Goal: Information Seeking & Learning: Learn about a topic

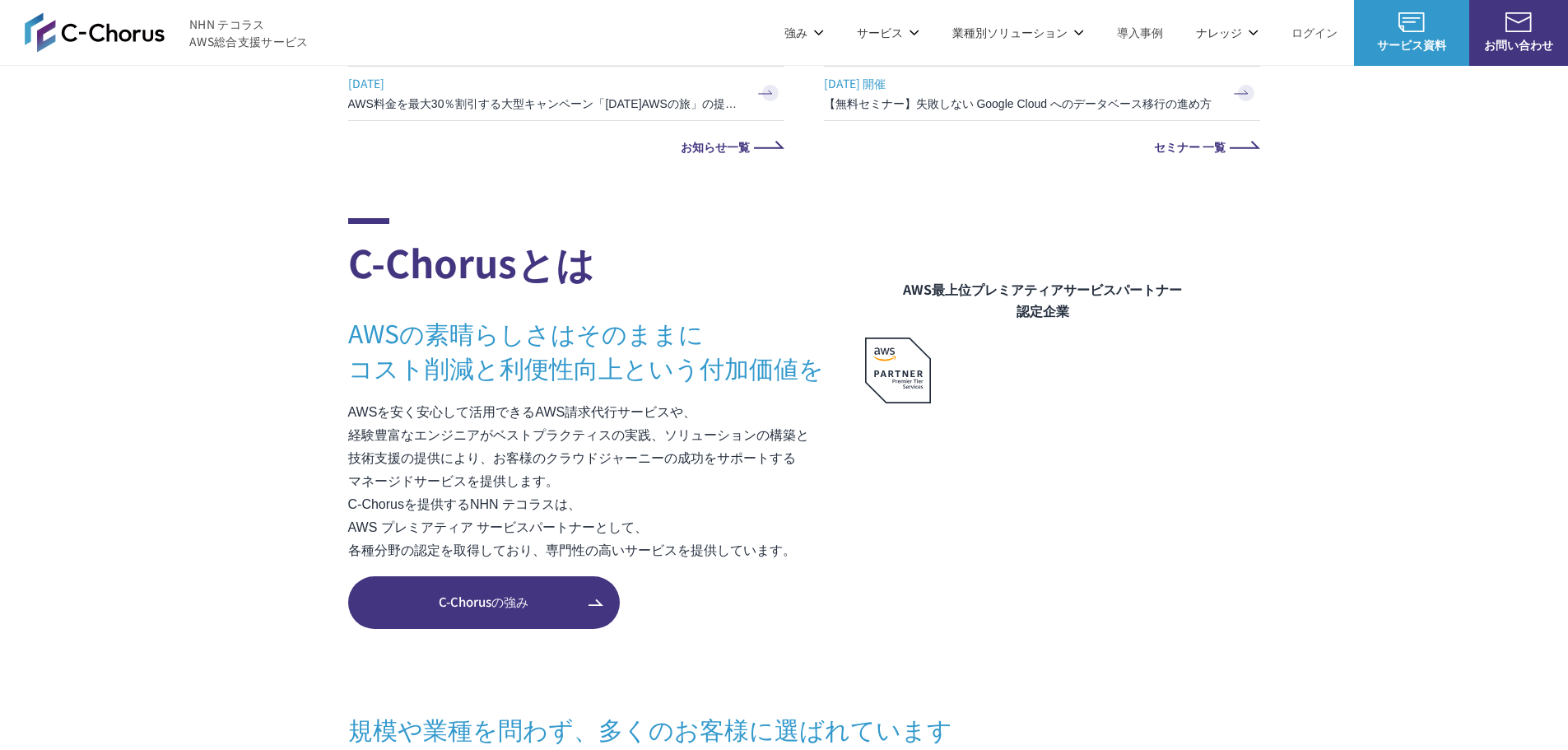
scroll to position [988, 0]
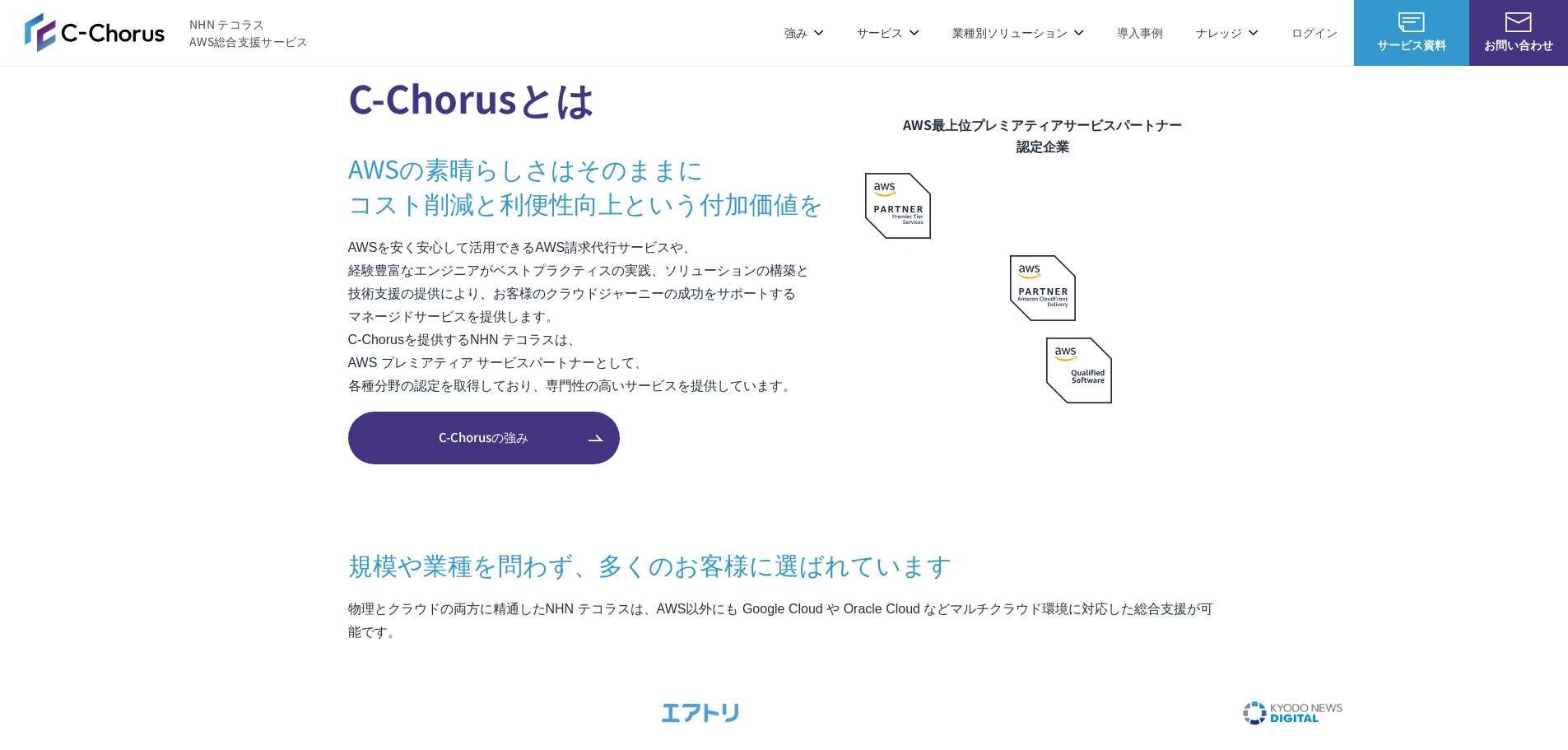
click at [1022, 142] on link "Google Cloud 請求代行サービス" at bounding box center [1100, 140] width 168 height 16
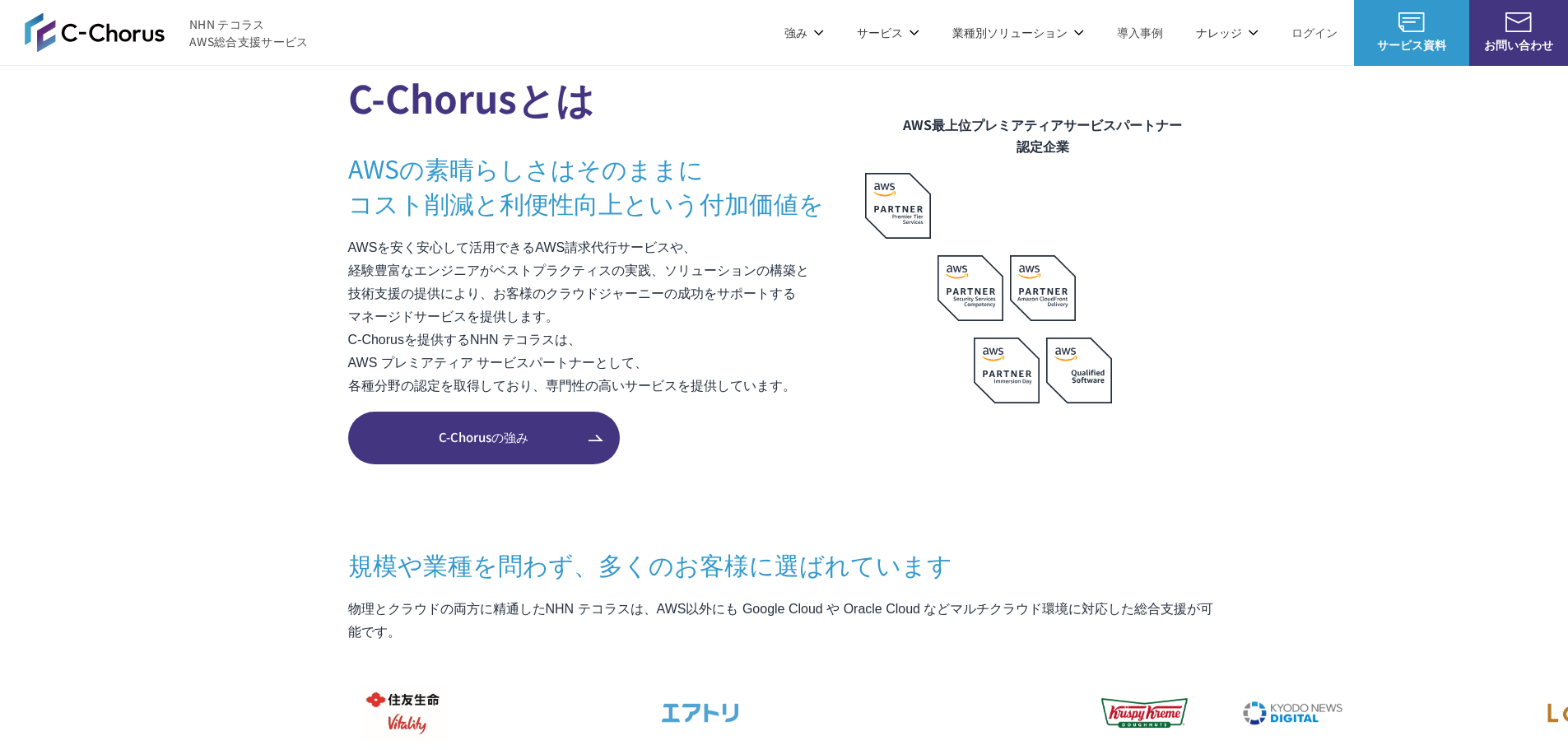
click at [408, 141] on link "AWS請求代行サービス" at bounding box center [419, 140] width 116 height 16
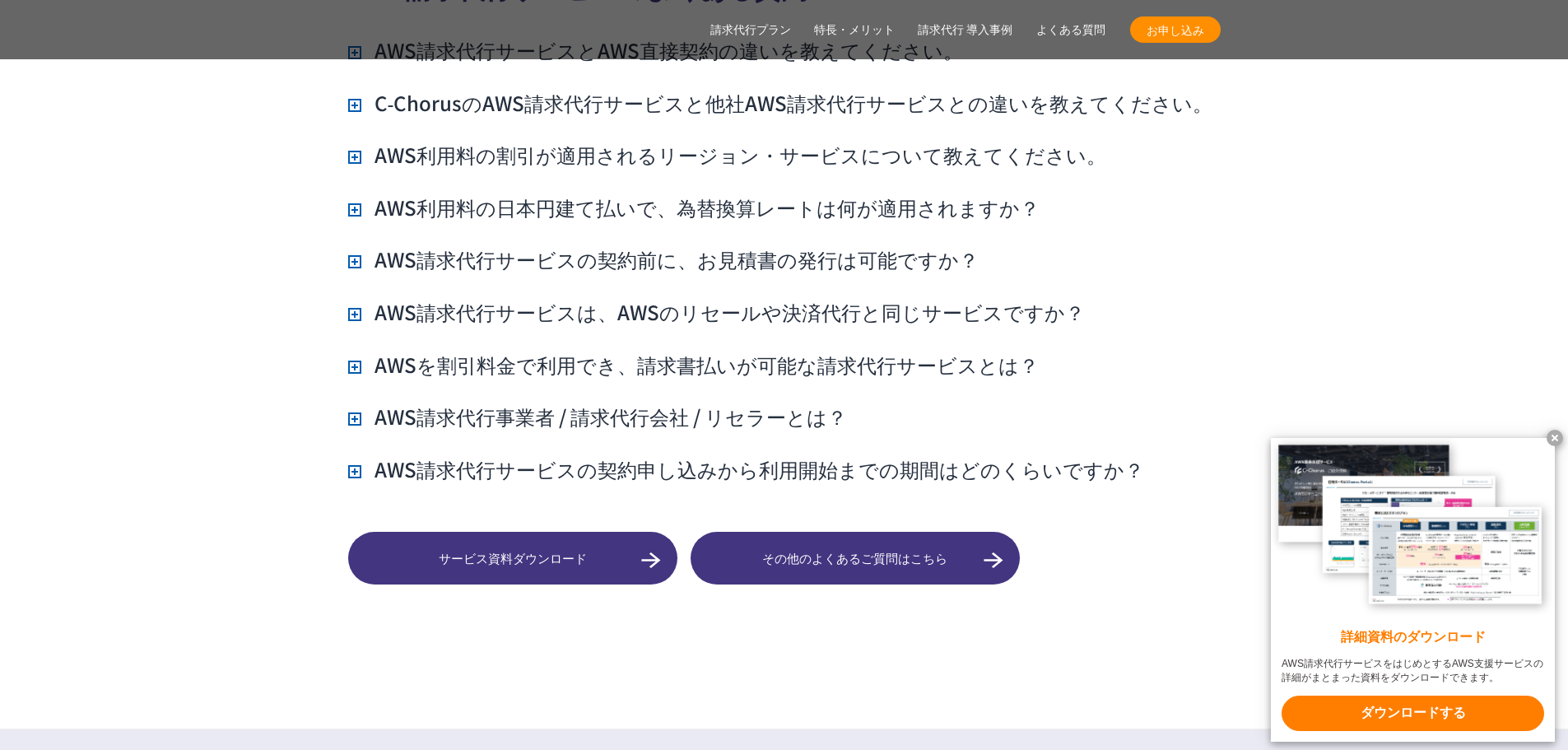
scroll to position [12603, 0]
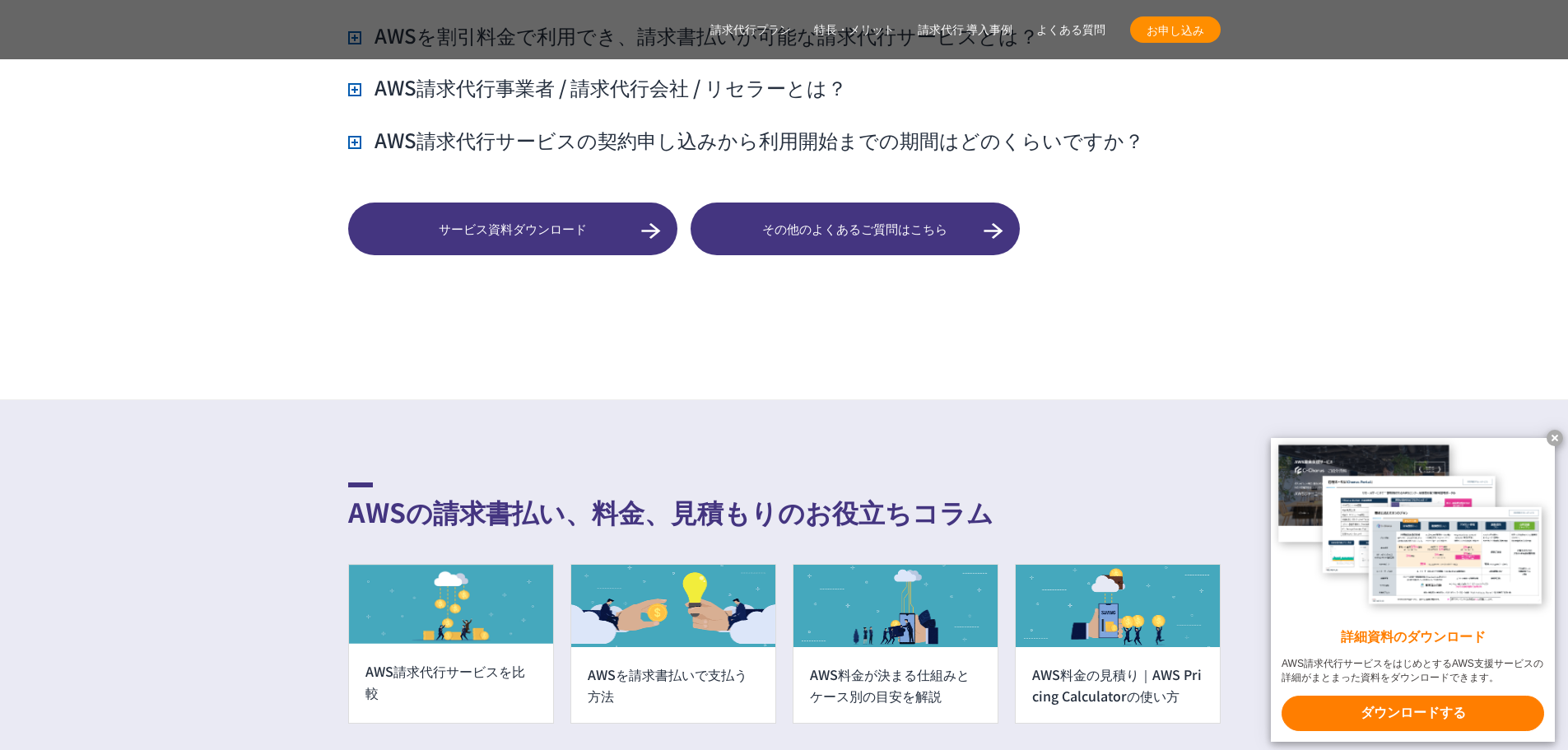
click at [884, 220] on span "その他のよくあるご質問はこちら" at bounding box center [855, 230] width 329 height 19
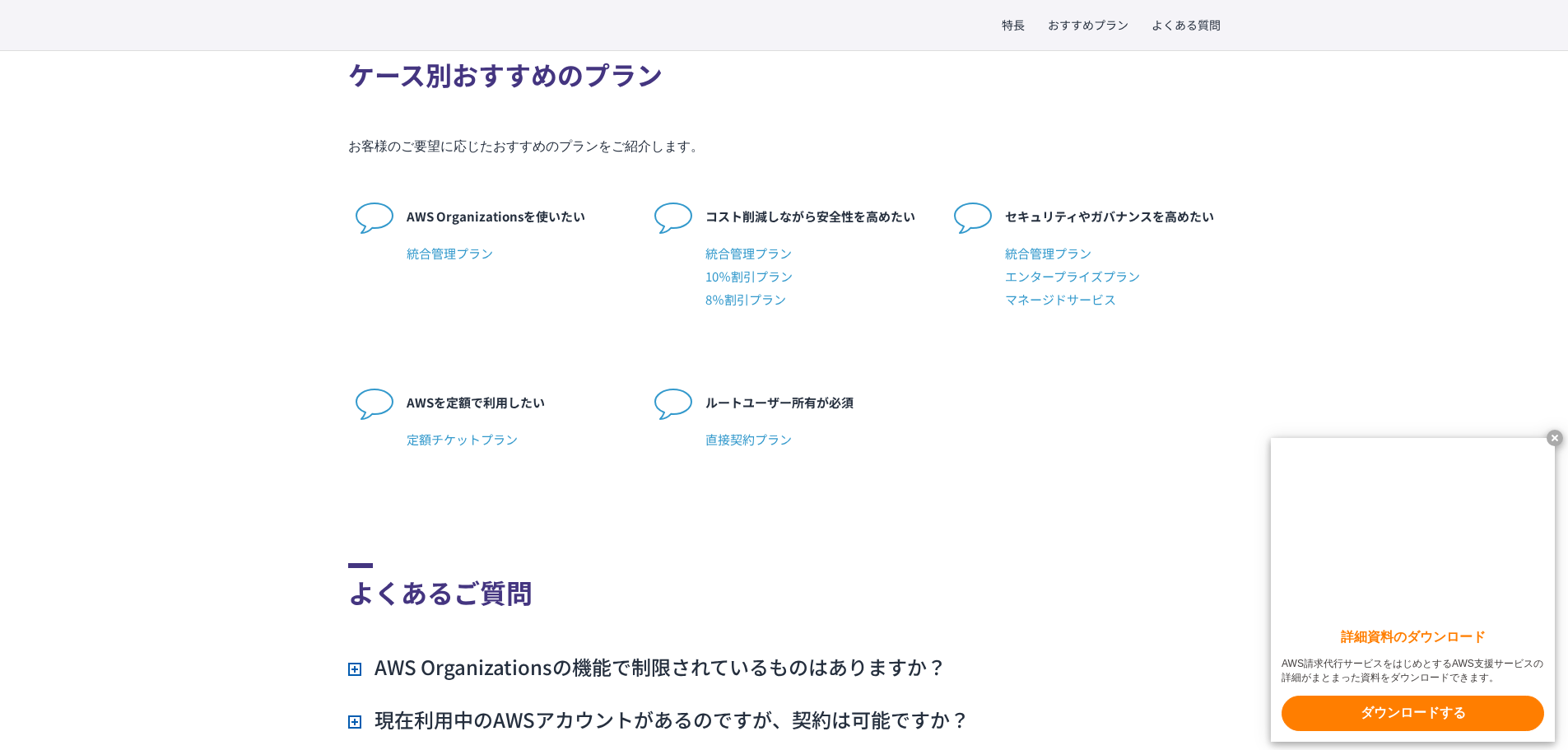
scroll to position [2883, 0]
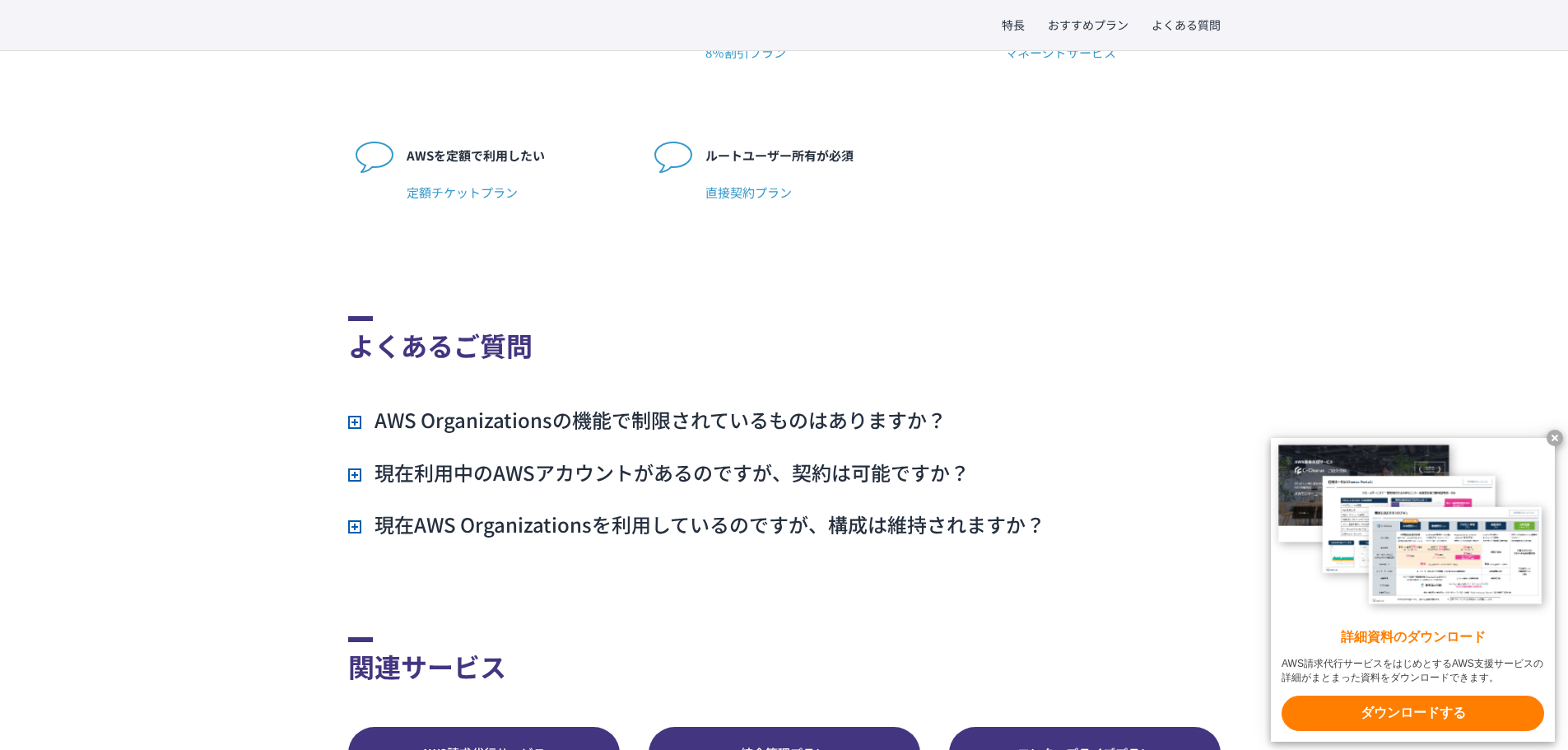
click at [670, 406] on h3 "AWS Organizationsの機能で制限されているものはありますか？" at bounding box center [648, 420] width 599 height 28
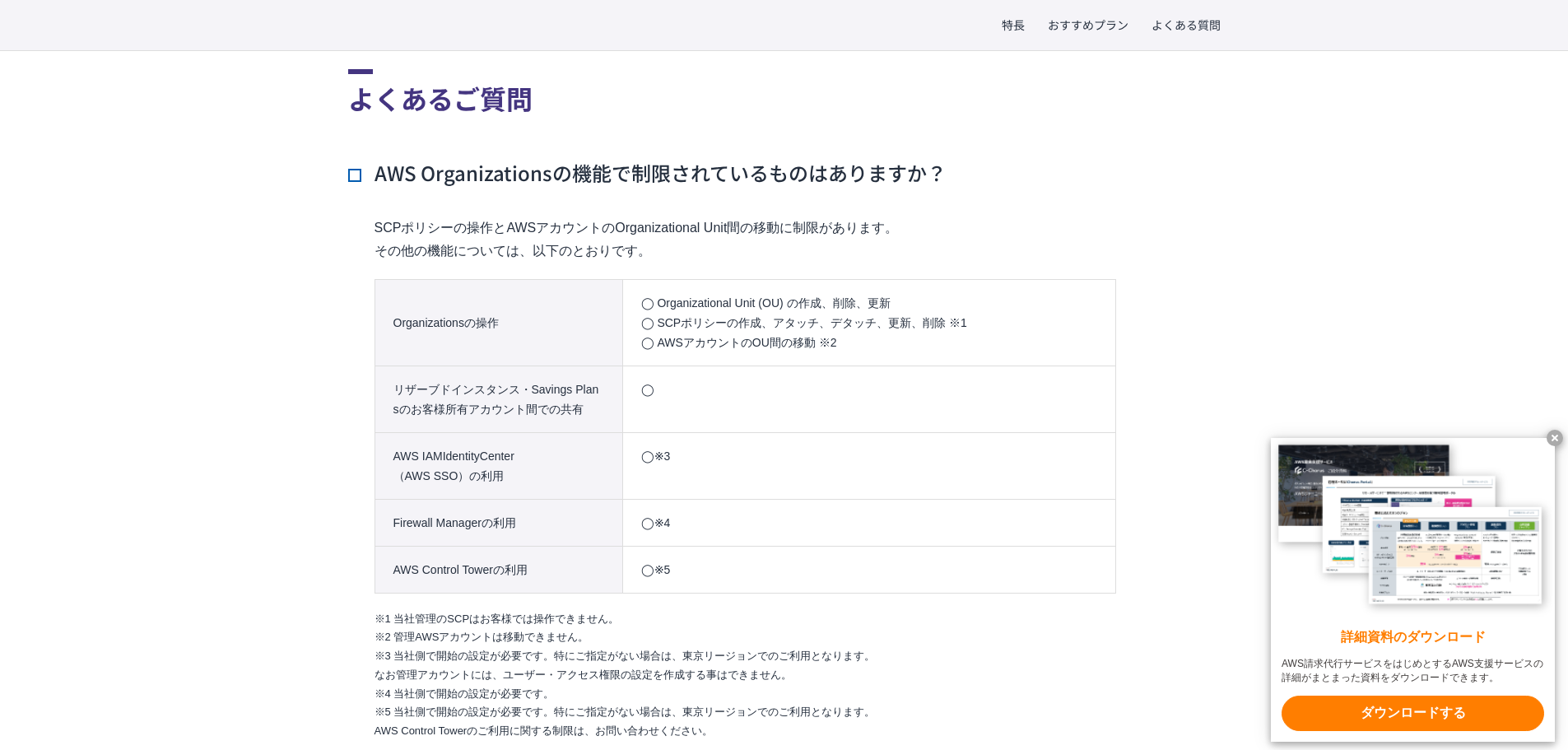
scroll to position [3459, 0]
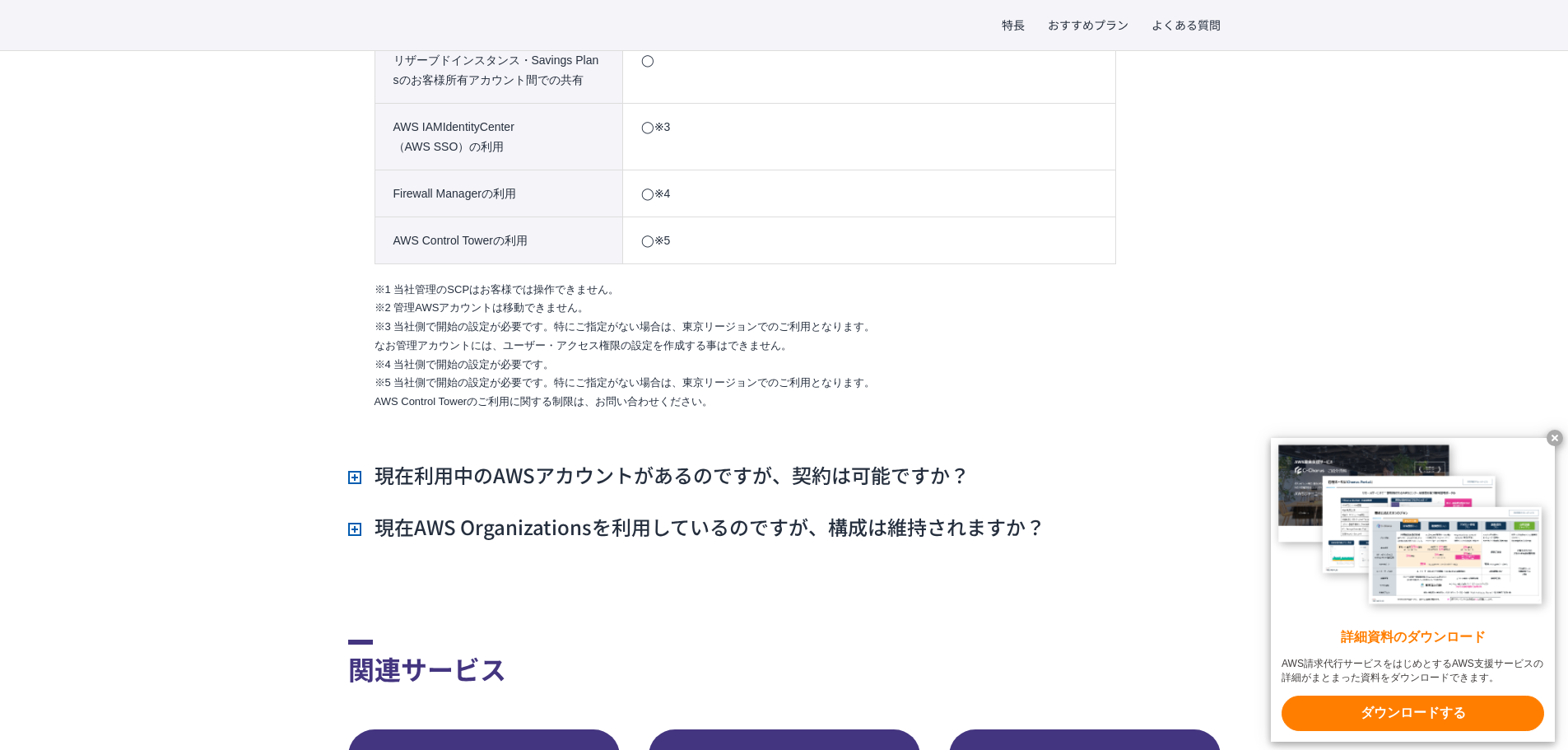
click at [677, 461] on h3 "現在利用中のAWSアカウントがあるのですが、契約は可能ですか？" at bounding box center [660, 475] width 622 height 28
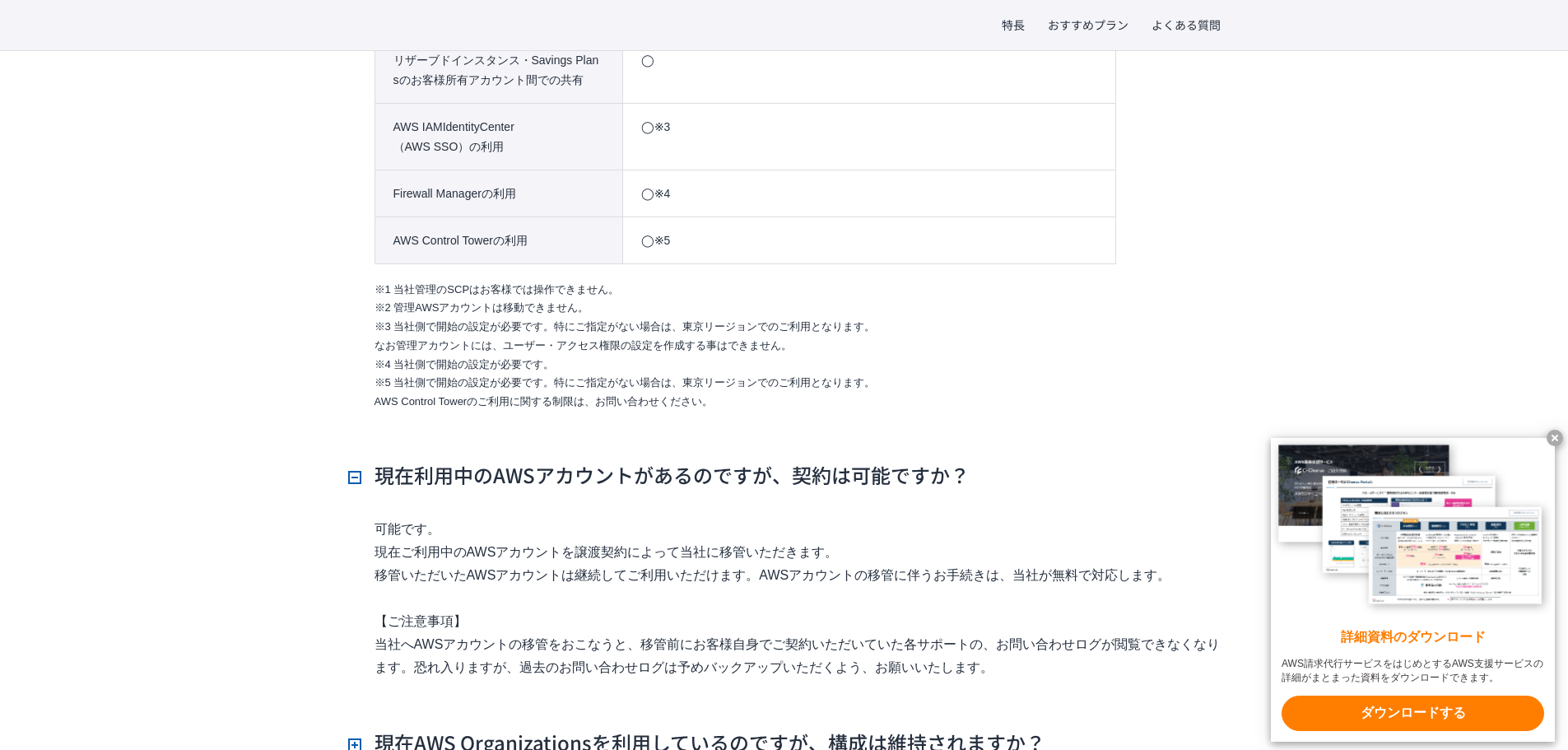
scroll to position [3706, 0]
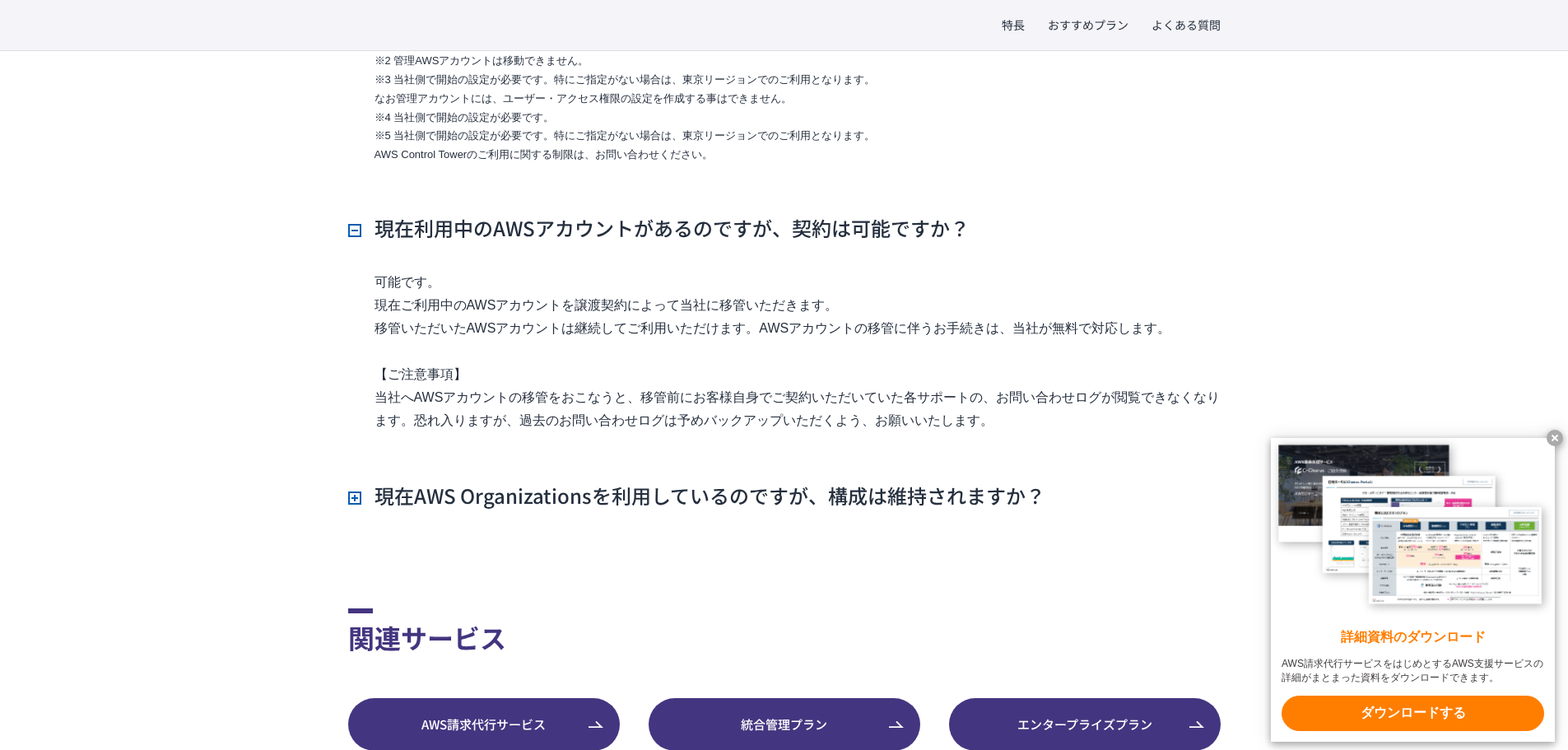
click at [692, 482] on h3 "現在AWS Organizationsを利用しているのですが、構成は維持されますか？" at bounding box center [697, 495] width 697 height 28
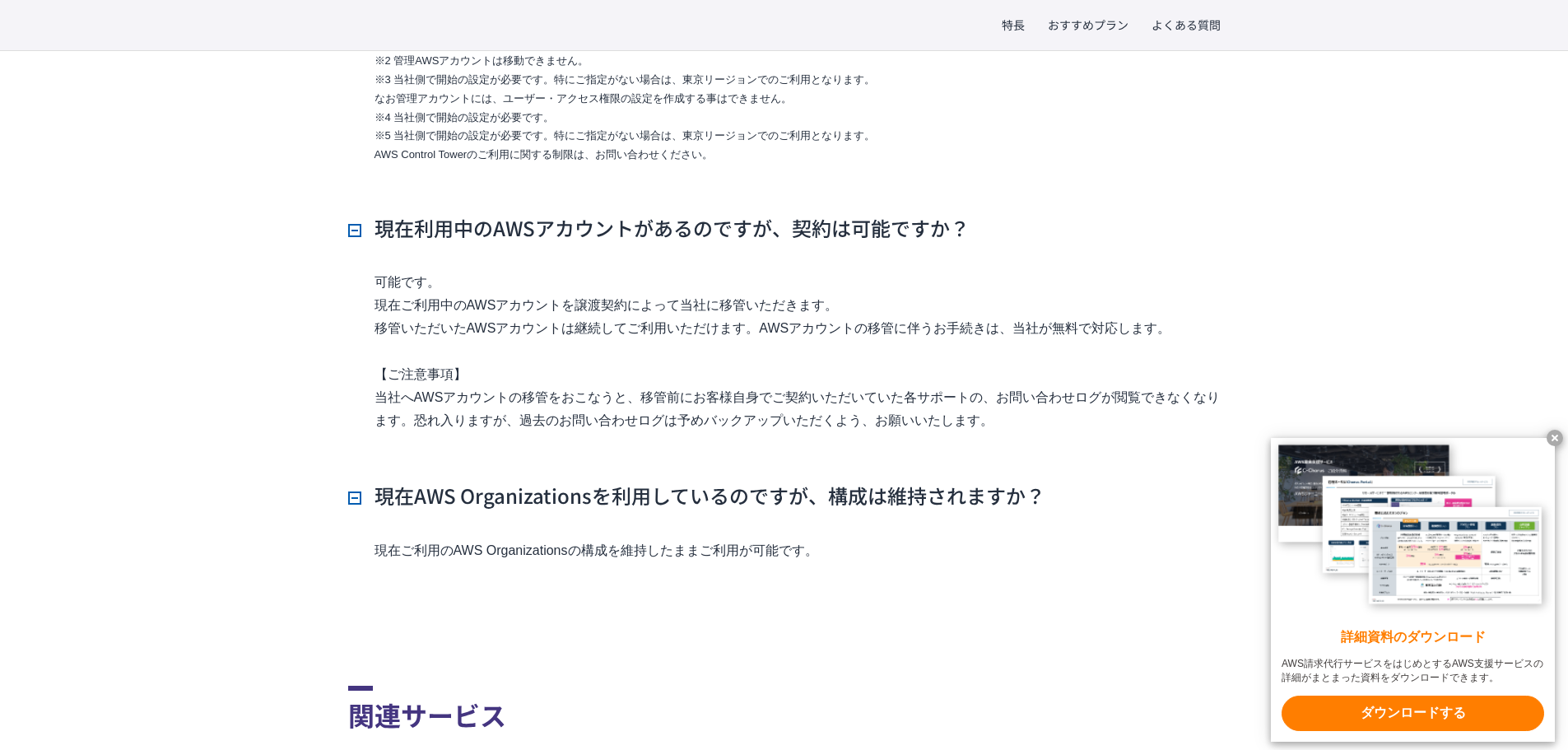
click at [1425, 434] on x-t at bounding box center [1554, 438] width 16 height 16
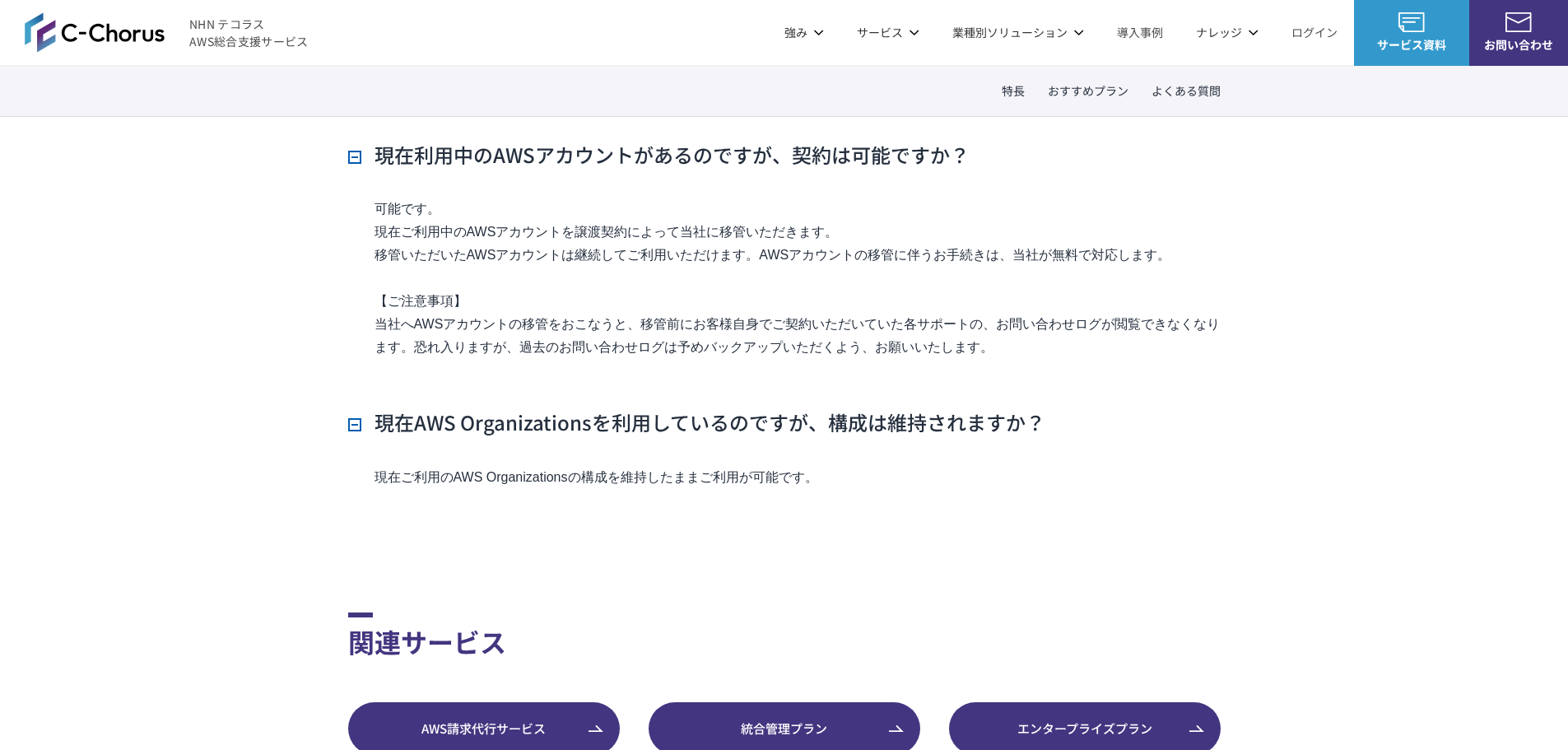
scroll to position [3451, 0]
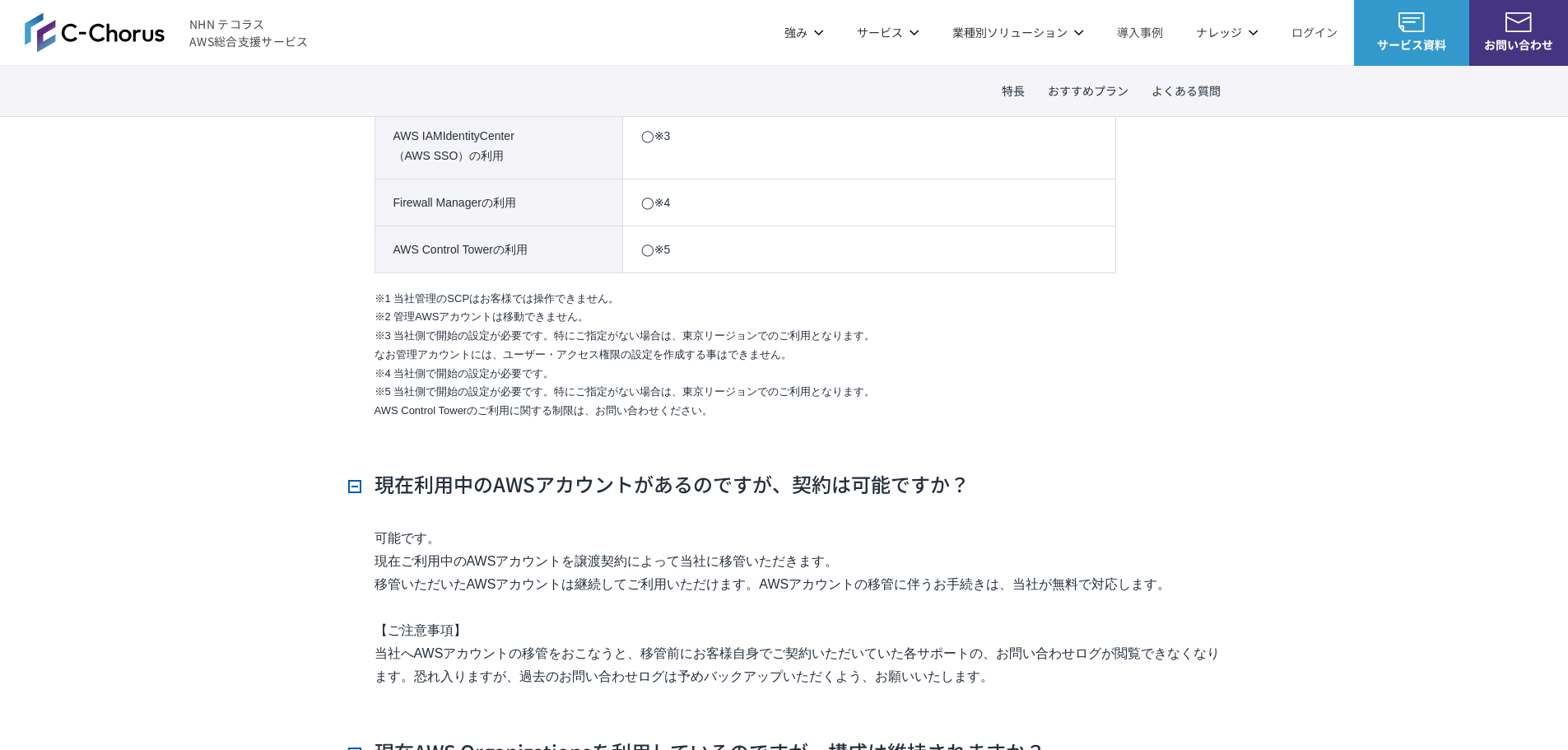
click at [124, 23] on img at bounding box center [95, 32] width 140 height 40
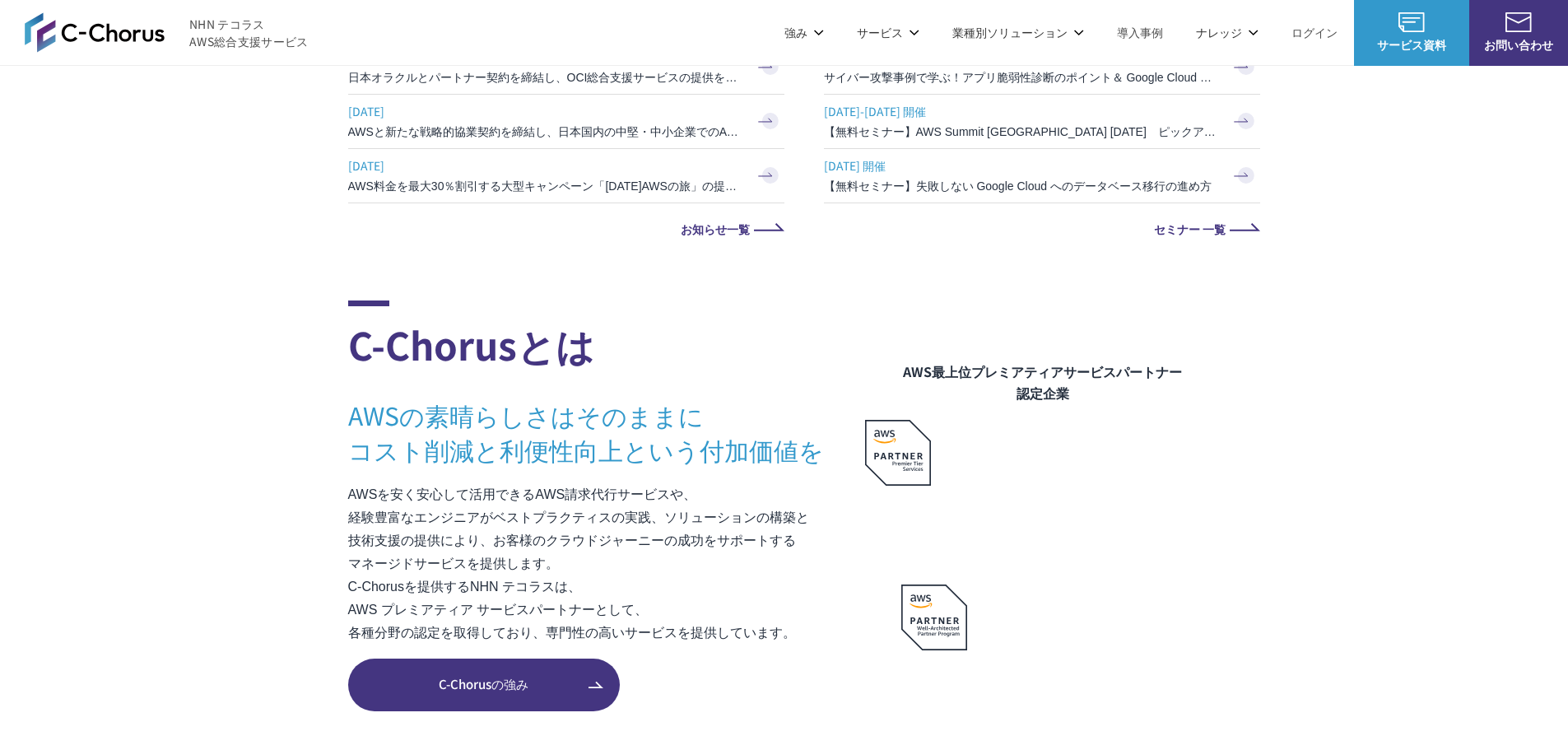
scroll to position [577, 0]
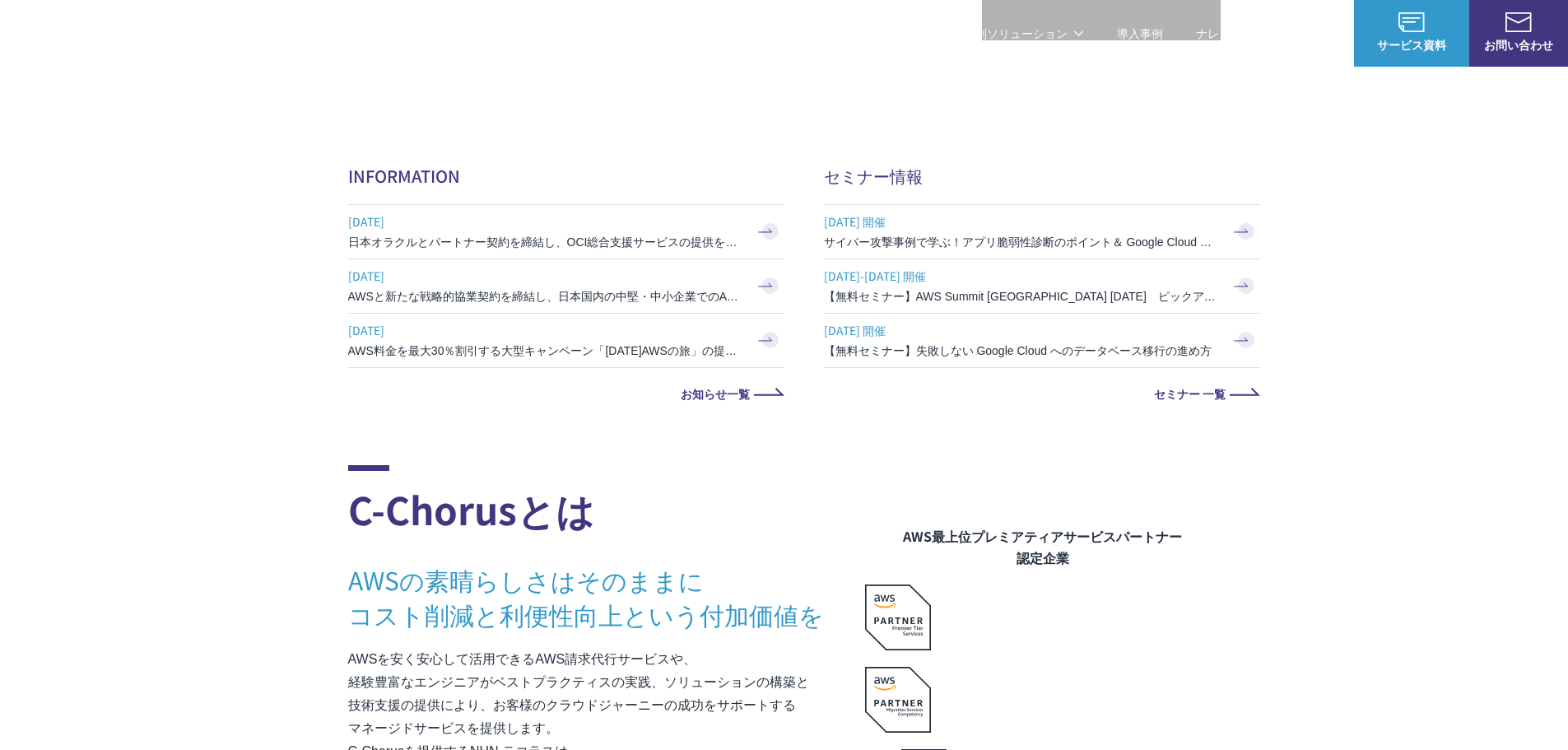
click at [1122, 35] on link "導入事例" at bounding box center [1141, 34] width 46 height 17
